Goal: Navigation & Orientation: Find specific page/section

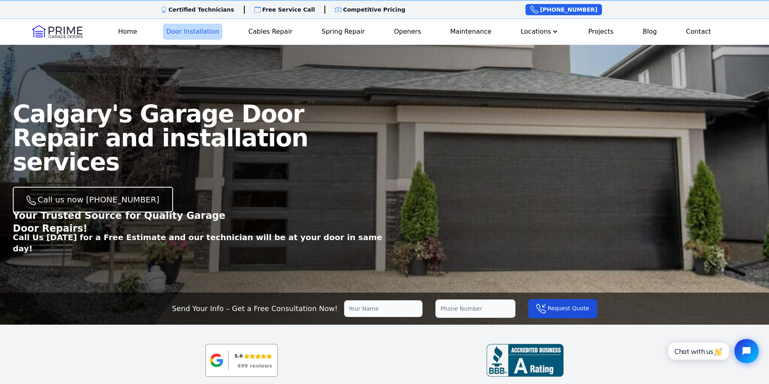
click at [188, 33] on link "Door Installation" at bounding box center [192, 32] width 59 height 16
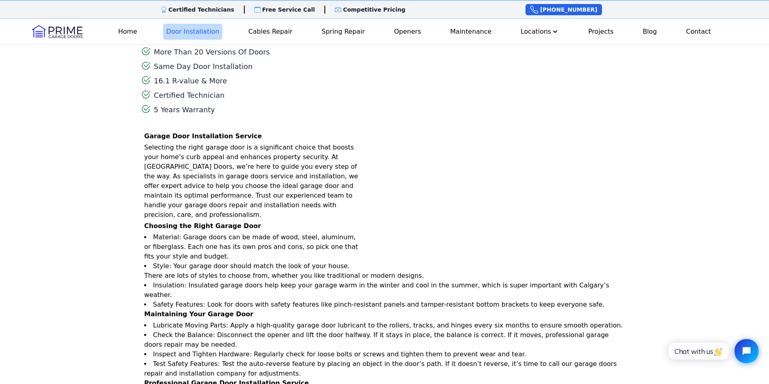
scroll to position [563, 0]
